Goal: Task Accomplishment & Management: Use online tool/utility

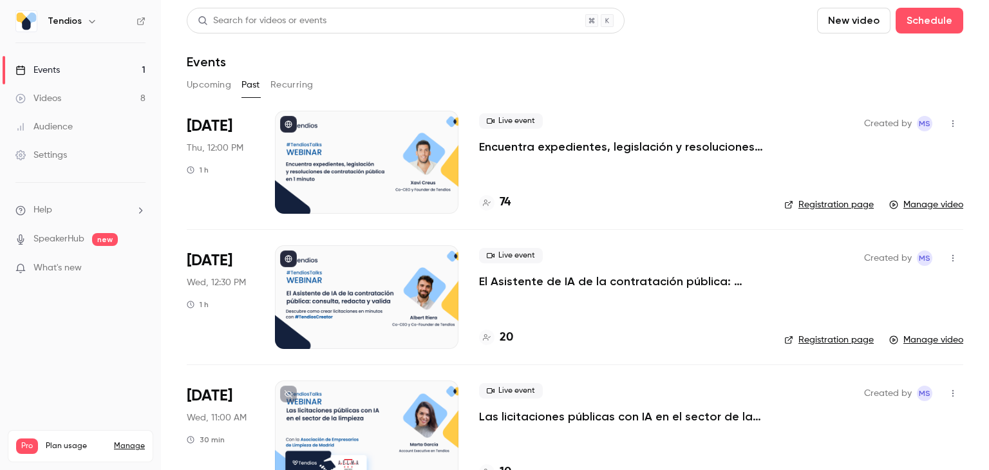
scroll to position [322, 0]
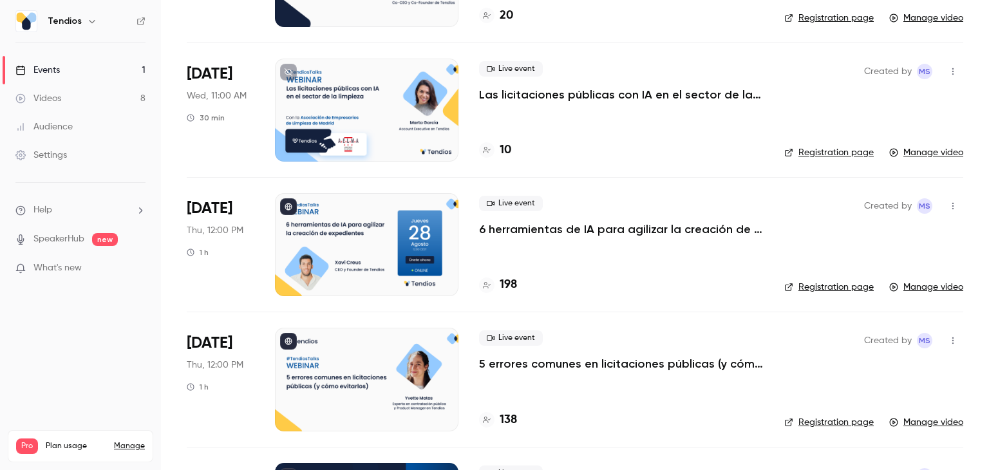
click at [520, 365] on p "5 errores comunes en licitaciones públicas (y cómo evitarlos)" at bounding box center [621, 363] width 285 height 15
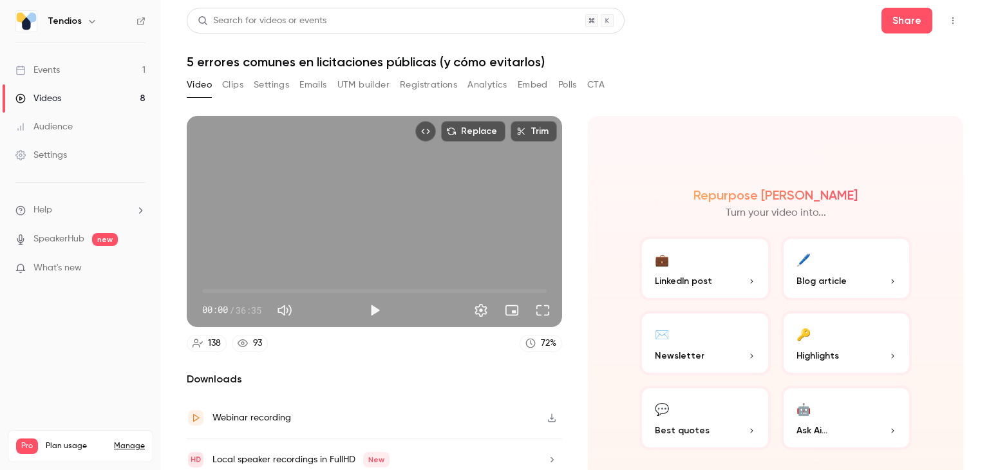
click at [411, 86] on button "Registrations" at bounding box center [428, 85] width 57 height 21
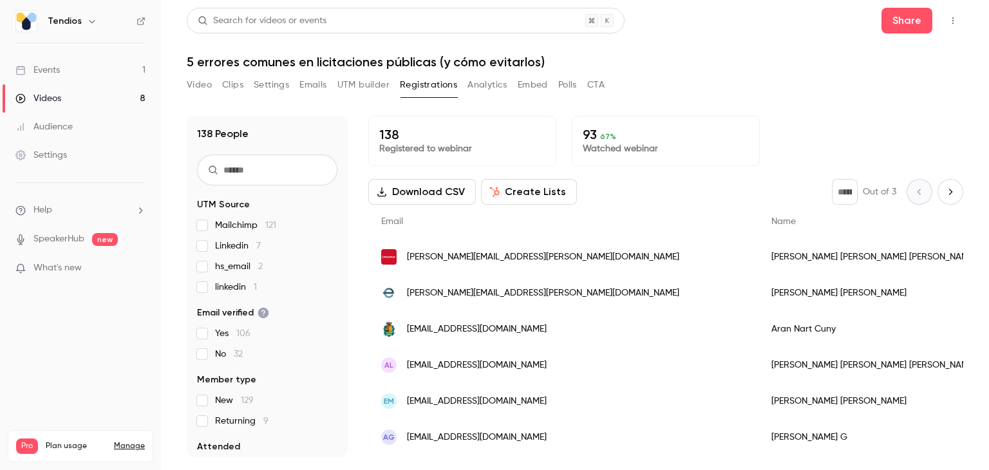
click at [528, 187] on button "Create Lists" at bounding box center [529, 192] width 96 height 26
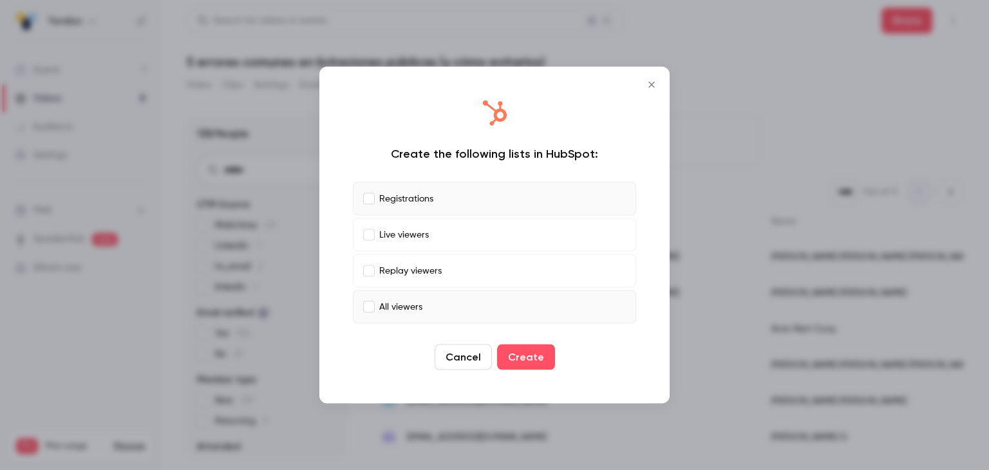
click at [744, 147] on div at bounding box center [494, 235] width 989 height 470
